Goal: Find specific page/section: Find specific page/section

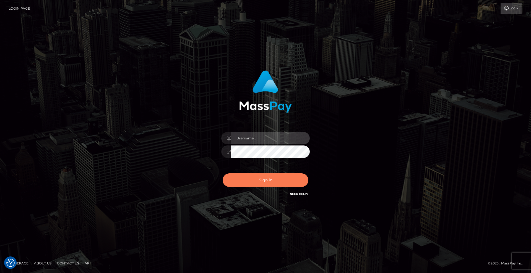
type input "[DEMOGRAPHIC_DATA]"
click at [275, 181] on button "Sign in" at bounding box center [266, 181] width 86 height 14
type input "[DEMOGRAPHIC_DATA]"
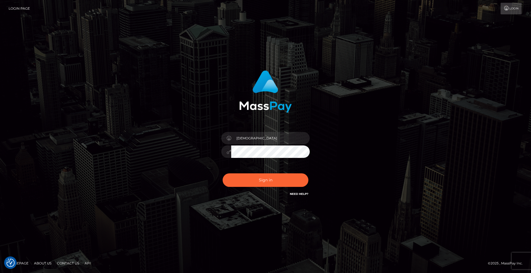
click at [283, 181] on button "Sign in" at bounding box center [266, 181] width 86 height 14
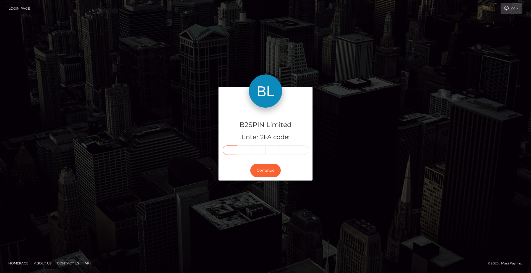
click at [232, 151] on input "text" at bounding box center [230, 150] width 14 height 9
type input "8"
type input "0"
type input "4"
type input "8"
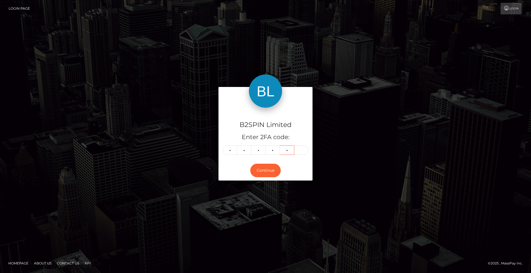
type input "1"
type input "2"
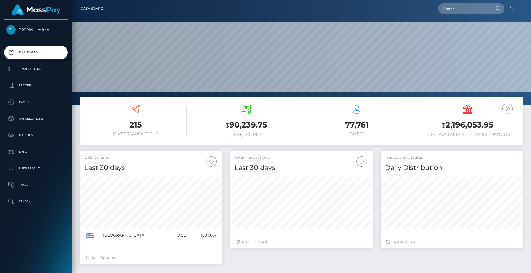
scroll to position [98, 142]
click at [460, 11] on input "text" at bounding box center [464, 8] width 52 height 11
paste input "9ec5d0f8-afbe-46e4-a90e-3170b71f9655"
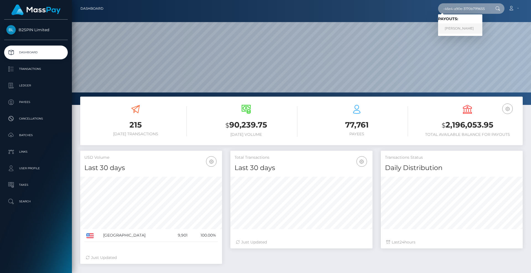
type input "9ec5d0f8-afbe-46e4-a90e-3170b71f9655"
click at [476, 26] on link "PEDRO YUSNIEL TAMAYO MAS" at bounding box center [460, 29] width 44 height 10
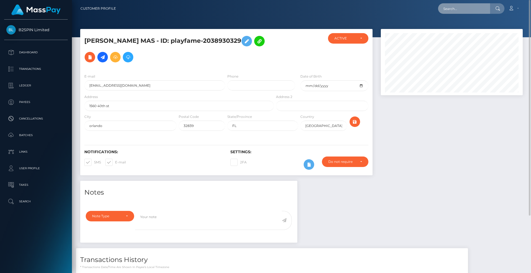
click at [447, 8] on input "text" at bounding box center [464, 8] width 52 height 11
type input "3253367"
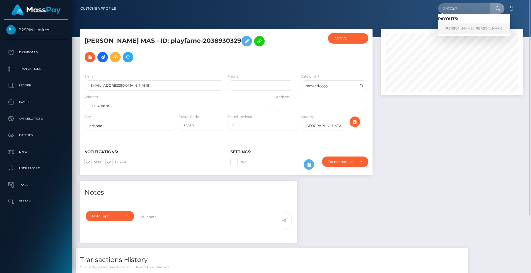
click at [465, 27] on link "ANDREW REKSMY CHHEM" at bounding box center [474, 29] width 72 height 10
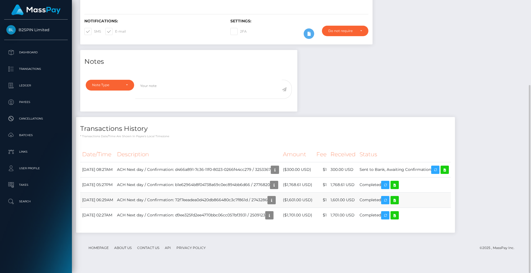
scroll to position [66, 142]
click at [502, 214] on div "Notes Note Type Compliance Clear Compliance General Note Type" at bounding box center [301, 144] width 451 height 189
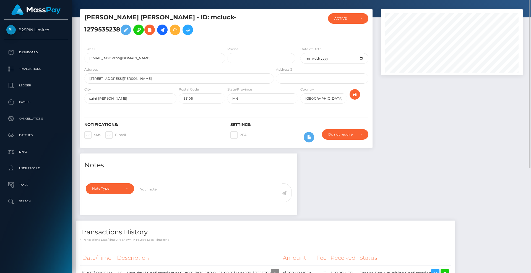
scroll to position [0, 0]
